Goal: Communication & Community: Ask a question

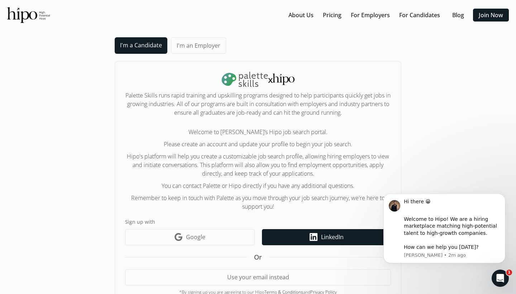
click at [311, 235] on icon "LinkedIn icon" at bounding box center [314, 237] width 8 height 8
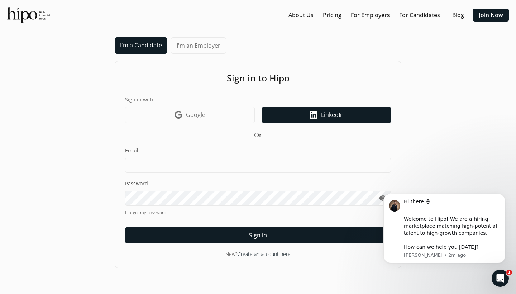
click at [288, 113] on link "LinkedIn icon LinkedIn" at bounding box center [326, 115] width 129 height 16
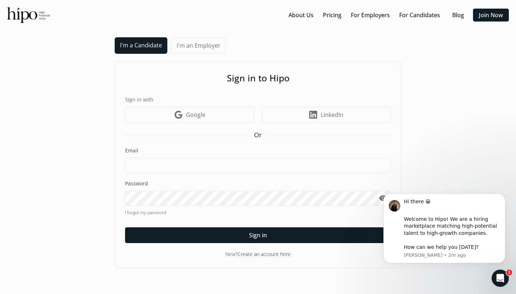
click at [261, 256] on link "Create an account here" at bounding box center [264, 253] width 53 height 7
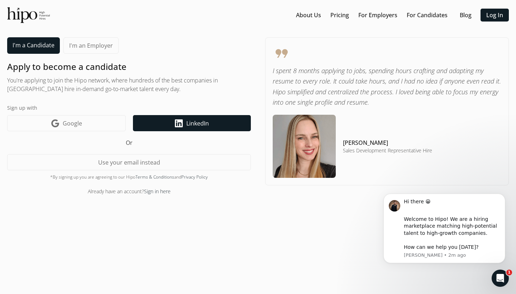
click at [163, 125] on link "LinkedIn icon LinkedIn" at bounding box center [192, 123] width 118 height 16
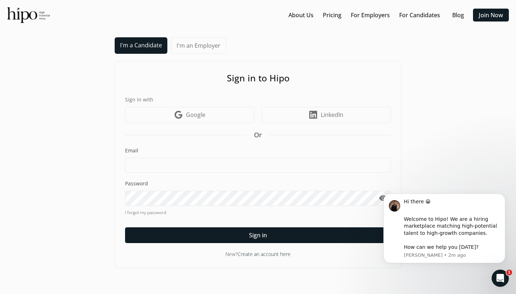
click at [246, 254] on link "Create an account here" at bounding box center [264, 253] width 53 height 7
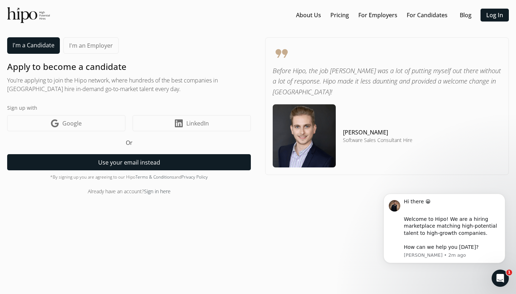
click at [98, 167] on button "Use your email instead" at bounding box center [129, 162] width 244 height 16
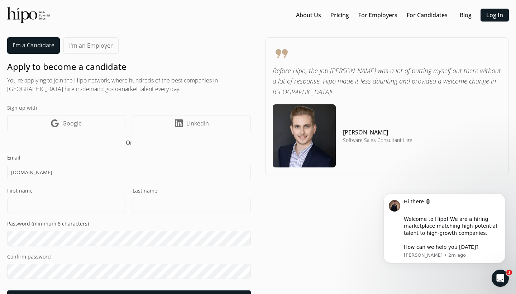
type input "nehashresth51212gmail.com"
type input "A"
type input "Neha"
type input "Shresth"
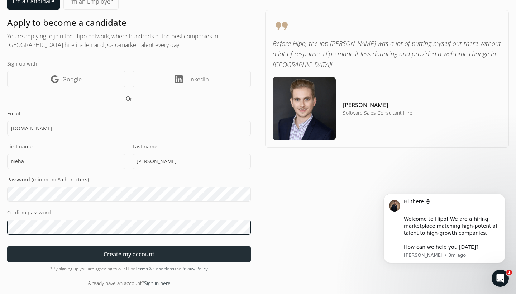
scroll to position [44, 0]
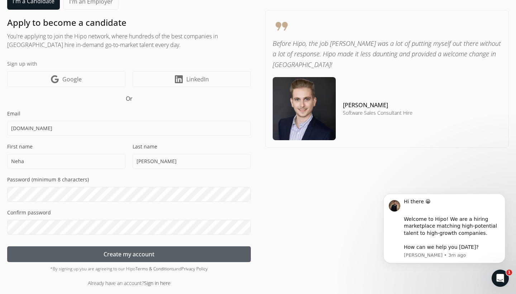
click at [110, 254] on span "Create my account" at bounding box center [129, 254] width 51 height 9
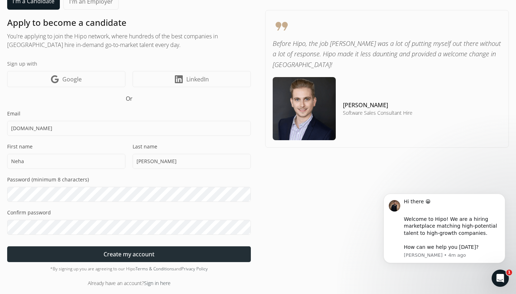
click at [108, 257] on span "Create my account" at bounding box center [129, 254] width 51 height 9
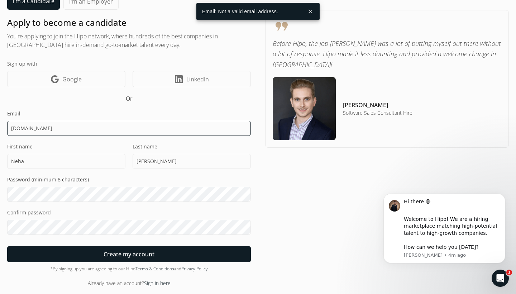
click at [56, 129] on input "nehashresth51212gmail.com" at bounding box center [129, 128] width 244 height 15
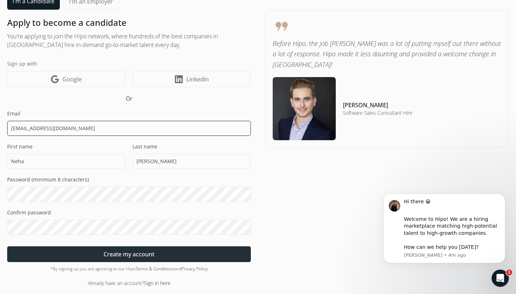
type input "[EMAIL_ADDRESS][DOMAIN_NAME]"
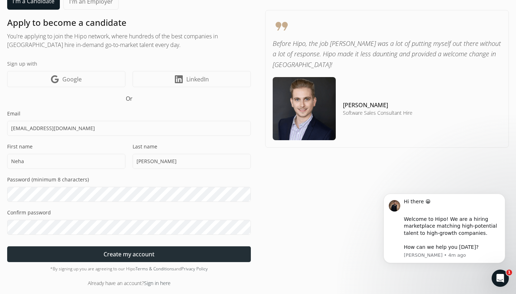
click at [154, 252] on span "Create my account" at bounding box center [129, 254] width 51 height 9
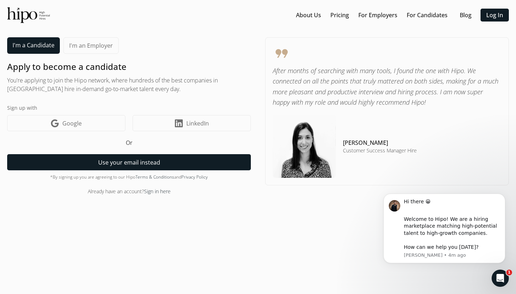
click at [195, 167] on button "Use your email instead" at bounding box center [129, 162] width 244 height 16
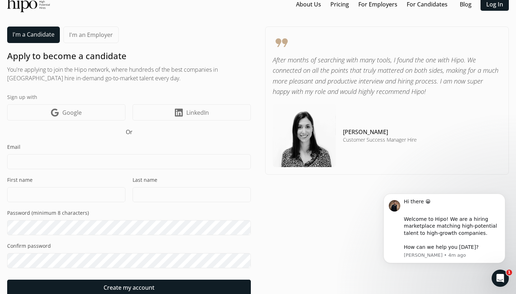
click at [104, 152] on div "Email" at bounding box center [129, 156] width 244 height 26
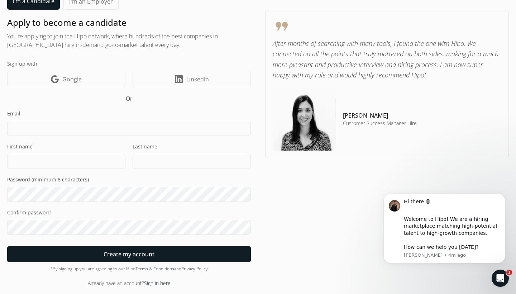
scroll to position [44, 0]
click at [154, 285] on link "Sign in here" at bounding box center [157, 283] width 27 height 7
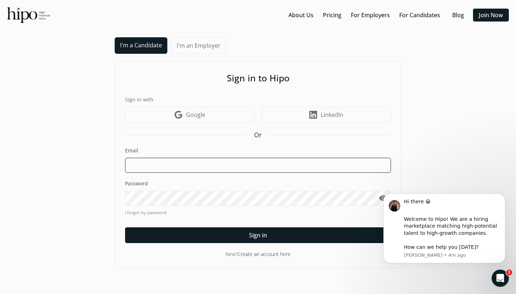
type input "[EMAIL_ADDRESS][DOMAIN_NAME]"
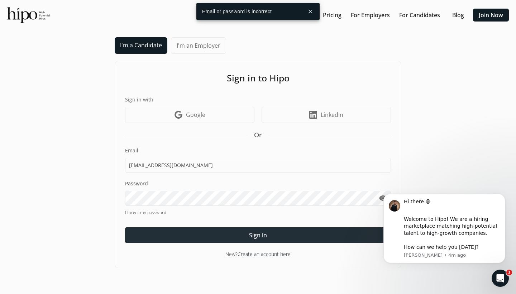
click at [234, 232] on div at bounding box center [258, 235] width 266 height 16
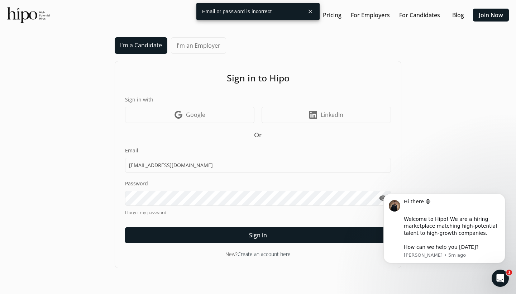
click at [380, 197] on body "Hi there 😀 ​ Welcome to Hipo! We are a hiring marketplace matching high-potenti…" at bounding box center [445, 229] width 138 height 85
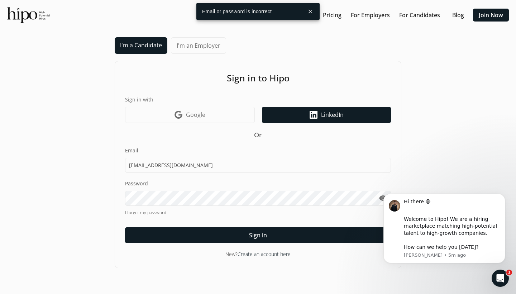
click at [310, 114] on icon at bounding box center [314, 115] width 8 height 8
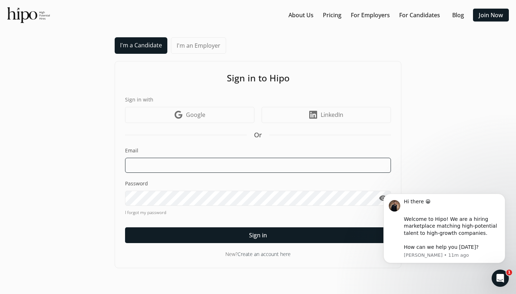
type input "[EMAIL_ADDRESS][DOMAIN_NAME]"
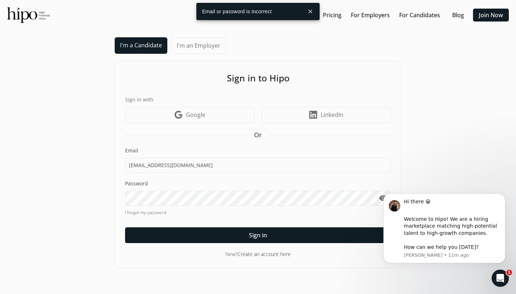
click at [153, 211] on link "I forgot my password" at bounding box center [258, 212] width 266 height 6
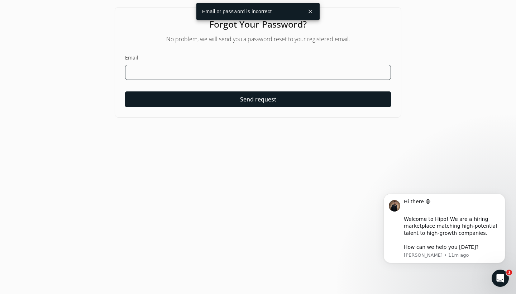
click at [206, 74] on input at bounding box center [258, 72] width 266 height 15
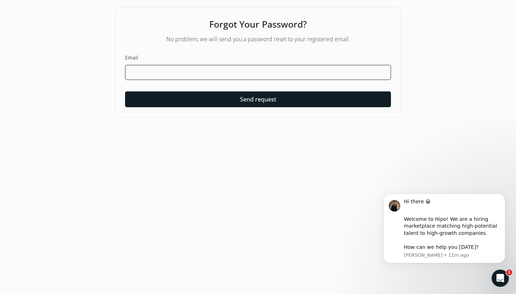
type input "[EMAIL_ADDRESS][DOMAIN_NAME]"
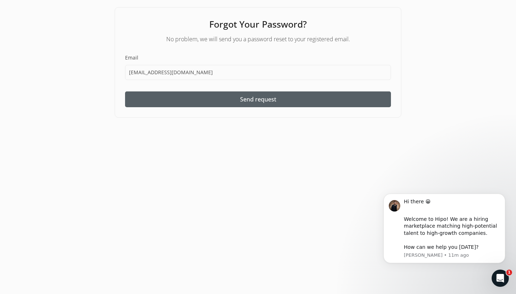
click at [258, 101] on span "Send request" at bounding box center [258, 99] width 36 height 9
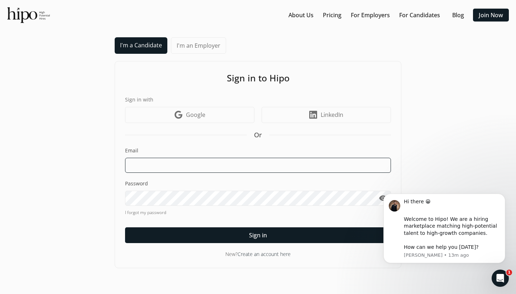
type input "[EMAIL_ADDRESS][DOMAIN_NAME]"
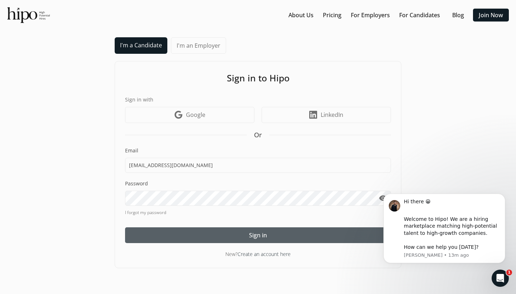
click at [268, 234] on div at bounding box center [258, 235] width 266 height 16
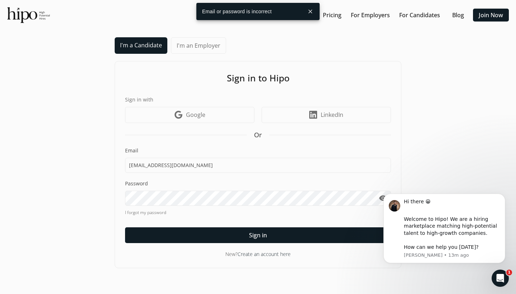
click at [263, 253] on link "Create an account here" at bounding box center [264, 253] width 53 height 7
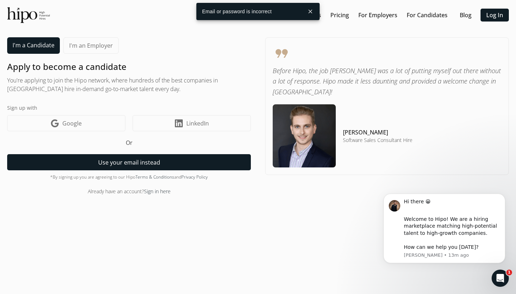
click at [146, 165] on button "Use your email instead" at bounding box center [129, 162] width 244 height 16
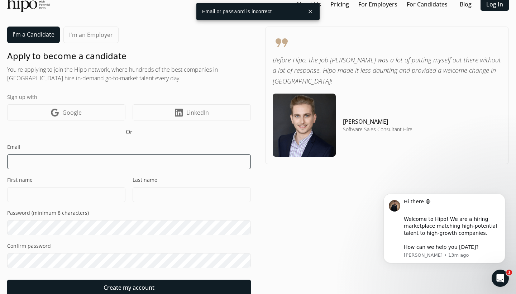
type input "[EMAIL_ADDRESS][DOMAIN_NAME]"
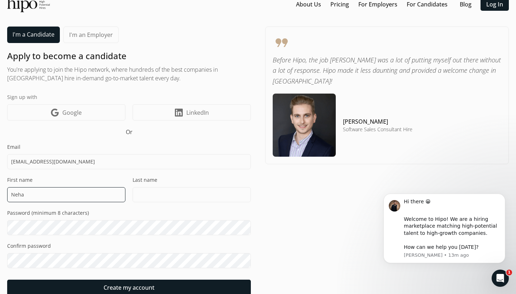
type input "Neha"
type input "[PERSON_NAME]"
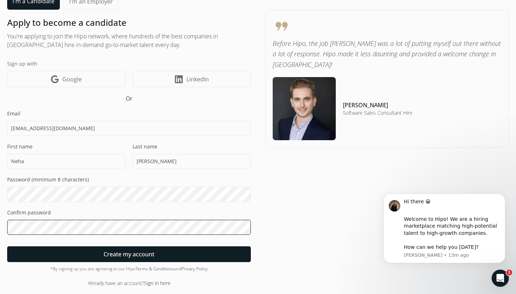
scroll to position [44, 0]
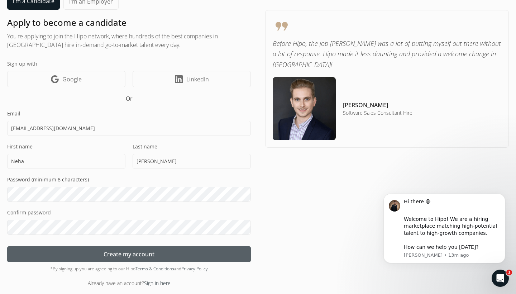
click at [121, 255] on span "Create my account" at bounding box center [129, 254] width 51 height 9
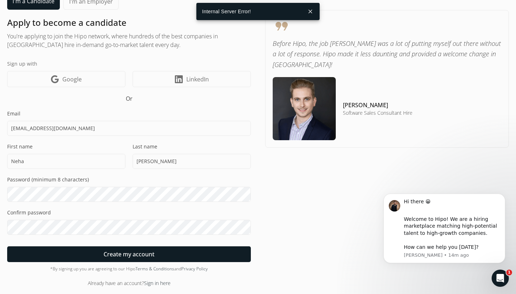
click at [314, 11] on button "close" at bounding box center [310, 11] width 13 height 13
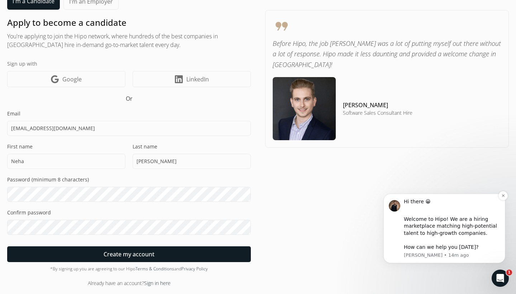
click at [450, 244] on div "Welcome to Hipo! We are a hiring marketplace matching high-potential talent to …" at bounding box center [452, 233] width 96 height 35
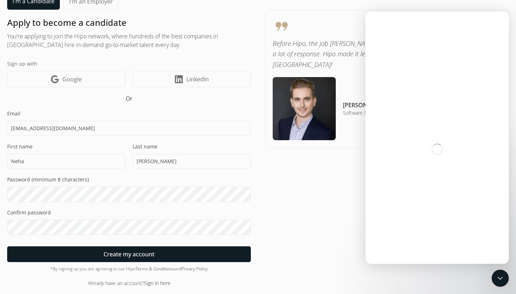
scroll to position [0, 0]
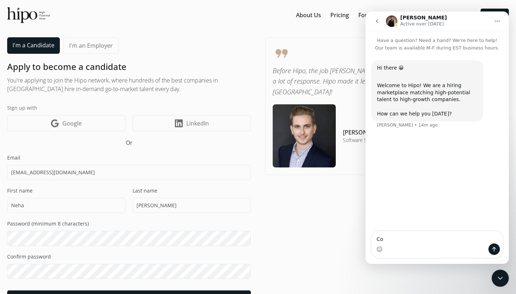
type textarea "C"
type textarea "Need help with login as it says internal error."
click at [501, 251] on div "Intercom messenger" at bounding box center [437, 248] width 131 height 11
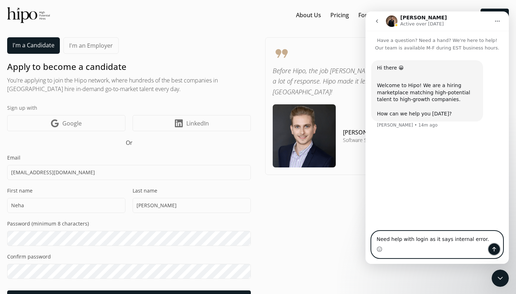
click at [496, 248] on icon "Send a message…" at bounding box center [494, 249] width 6 height 6
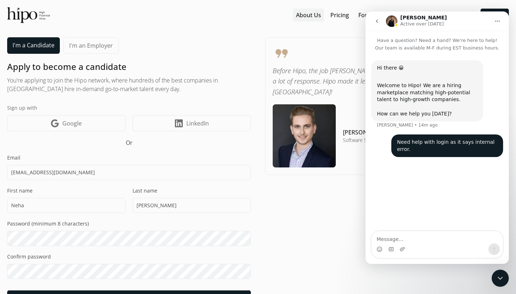
click at [314, 20] on div at bounding box center [308, 15] width 31 height 13
click at [502, 277] on icon "Close Intercom Messenger" at bounding box center [500, 278] width 5 height 3
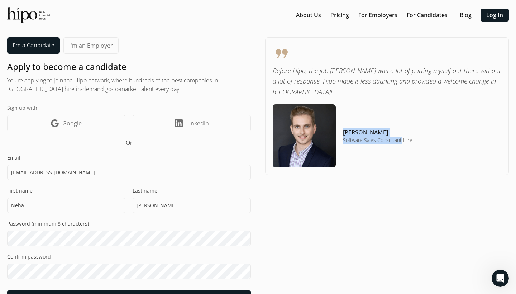
drag, startPoint x: 402, startPoint y: 129, endPoint x: 341, endPoint y: 124, distance: 61.5
click at [341, 124] on div "Jeff M. Software Sales Consultant Hire" at bounding box center [343, 135] width 140 height 63
copy div "Jeff M. Software Sales Consultant"
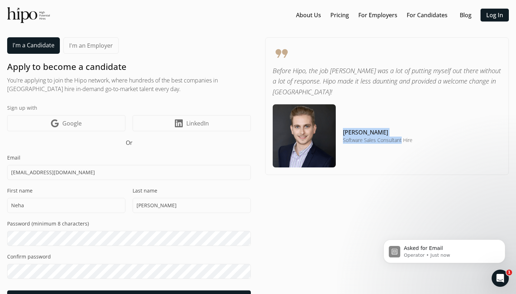
click at [396, 107] on div "Jeff M. Software Sales Consultant Hire" at bounding box center [343, 135] width 140 height 63
click at [502, 278] on icon "Open Intercom Messenger" at bounding box center [501, 278] width 12 height 12
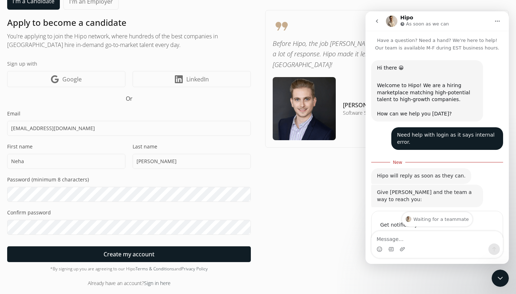
scroll to position [51, 0]
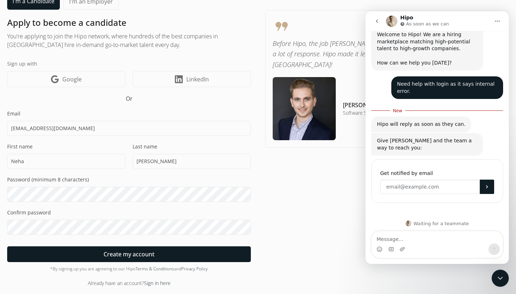
click at [434, 184] on input "Enter your email" at bounding box center [430, 187] width 100 height 14
paste input "Jeff M. Software Sales Consultant"
type input "Jeff M. Software Sales Consultant"
type input "[EMAIL_ADDRESS][DOMAIN_NAME]"
click at [486, 180] on button "Submit" at bounding box center [487, 187] width 14 height 14
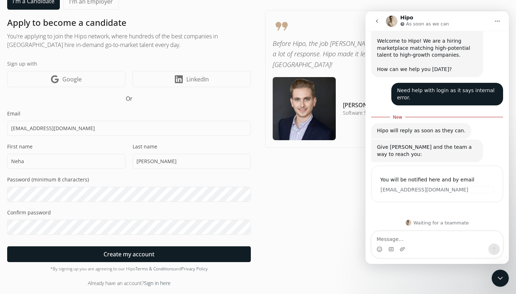
scroll to position [44, 0]
click at [328, 157] on div "format_quote Before Hipo, the job hunt was a lot of putting myself out there wi…" at bounding box center [387, 139] width 244 height 293
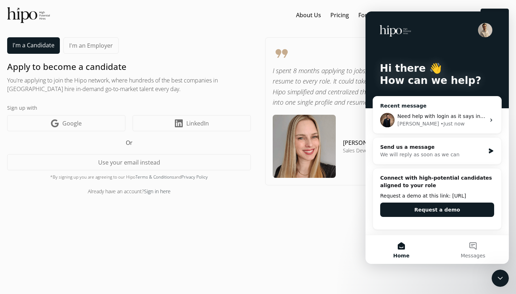
click at [476, 121] on div "[PERSON_NAME] • Just now" at bounding box center [441, 124] width 88 height 8
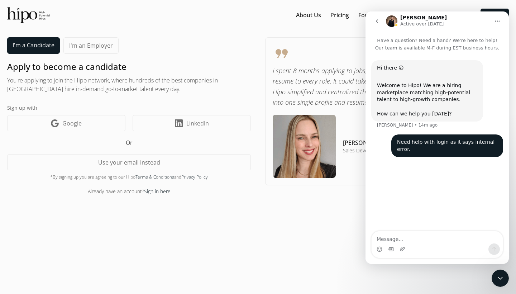
click at [340, 37] on section "About Us Pricing For Employers For Candidates Blog Log In menu I'm a Candidate …" at bounding box center [258, 147] width 502 height 280
click at [501, 276] on icon "Close Intercom Messenger" at bounding box center [500, 278] width 9 height 9
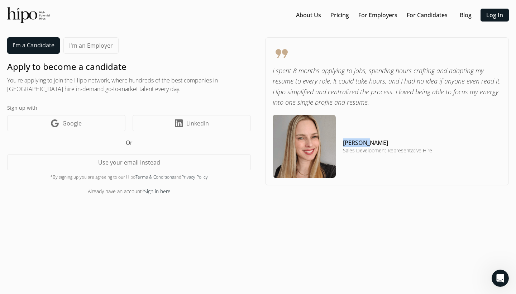
drag, startPoint x: 369, startPoint y: 140, endPoint x: 344, endPoint y: 139, distance: 25.1
click at [344, 139] on h4 "[PERSON_NAME]" at bounding box center [387, 142] width 89 height 9
copy h4 "[PERSON_NAME]"
drag, startPoint x: 435, startPoint y: 149, endPoint x: 352, endPoint y: 149, distance: 82.8
click at [352, 149] on div "format_quote I spent 8 months applying to jobs, spending hours crafting and ada…" at bounding box center [387, 111] width 244 height 148
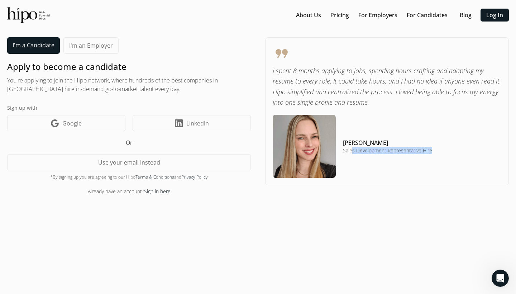
click at [407, 165] on div "[PERSON_NAME] Sales Development Representative Hire" at bounding box center [352, 146] width 159 height 63
drag, startPoint x: 422, startPoint y: 149, endPoint x: 338, endPoint y: 153, distance: 85.0
click at [338, 153] on div "[PERSON_NAME] Sales Development Representative Hire" at bounding box center [352, 146] width 159 height 63
copy h5 "Sales Development Representative"
